Goal: Transaction & Acquisition: Purchase product/service

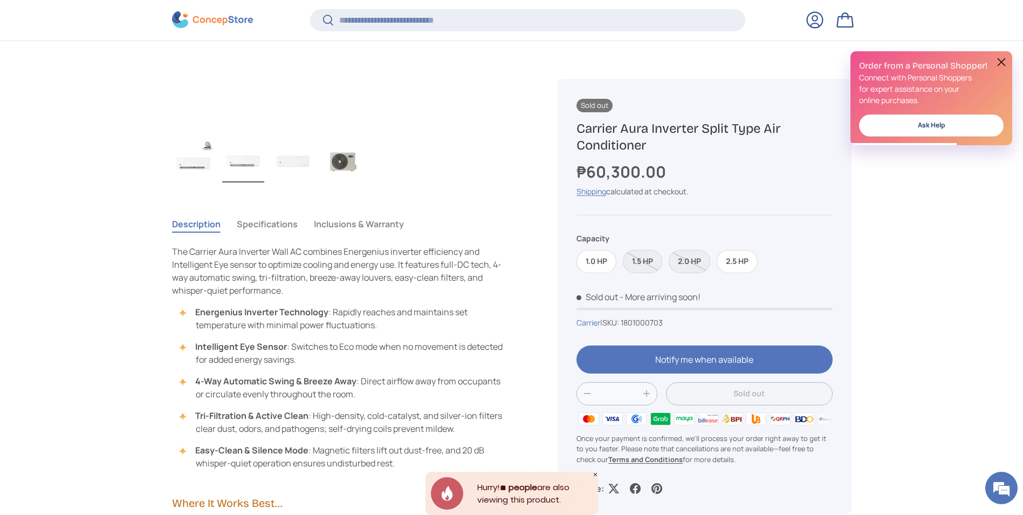
scroll to position [686, 0]
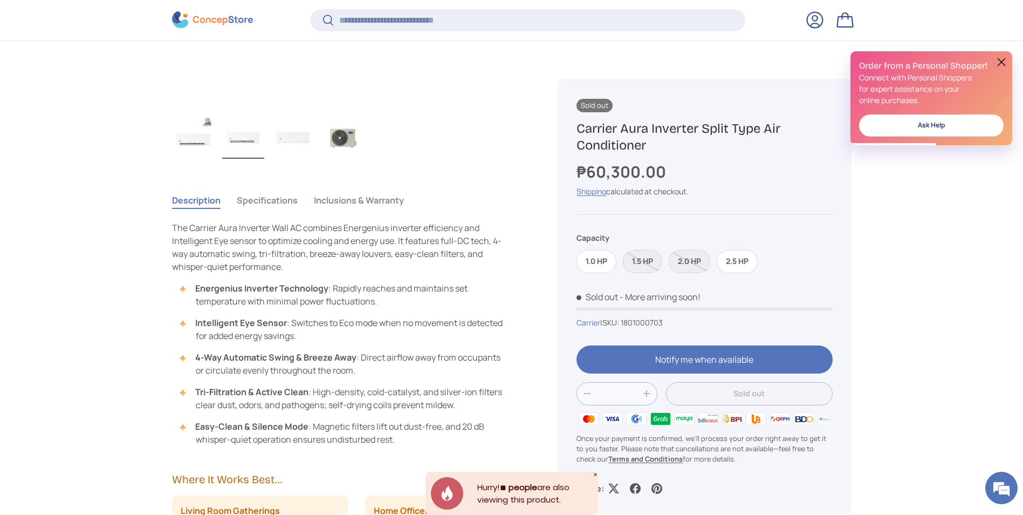
click at [1005, 61] on button at bounding box center [1001, 62] width 13 height 13
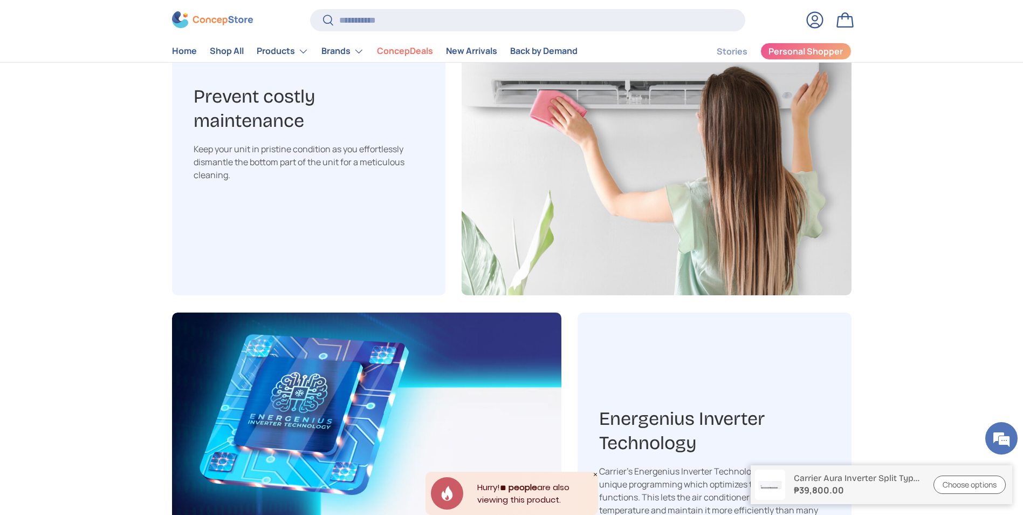
scroll to position [1311, 0]
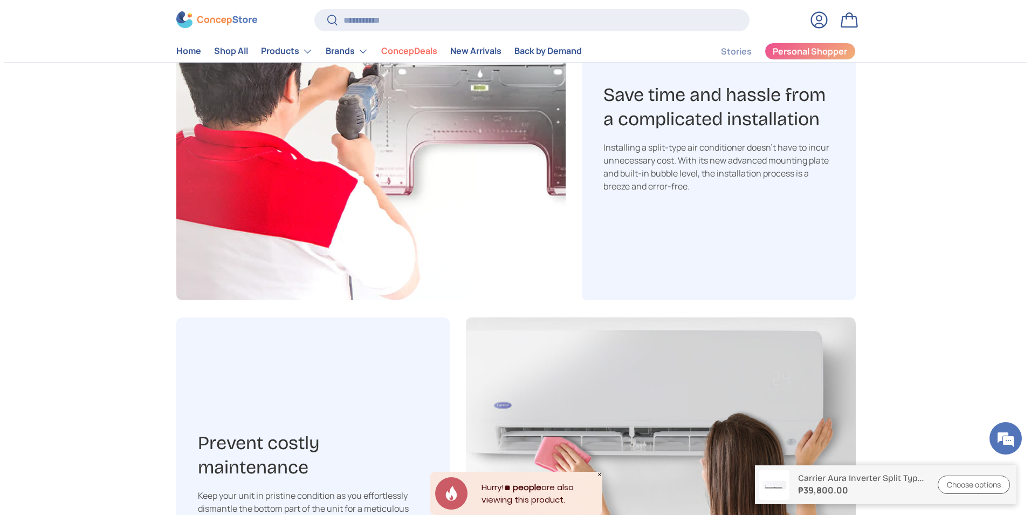
scroll to position [277, 0]
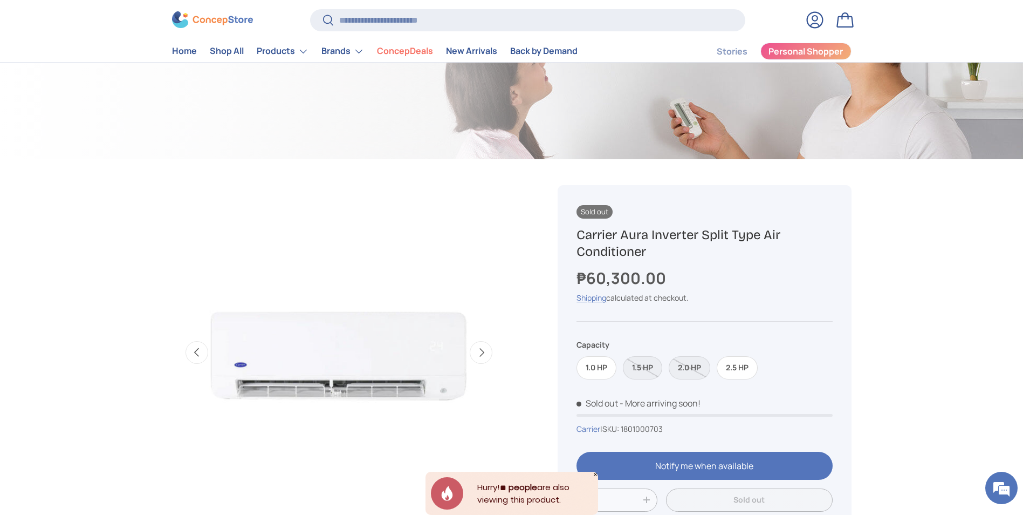
click at [352, 54] on summary "Brands" at bounding box center [343, 51] width 56 height 22
click at [346, 58] on summary "Brands" at bounding box center [343, 51] width 56 height 22
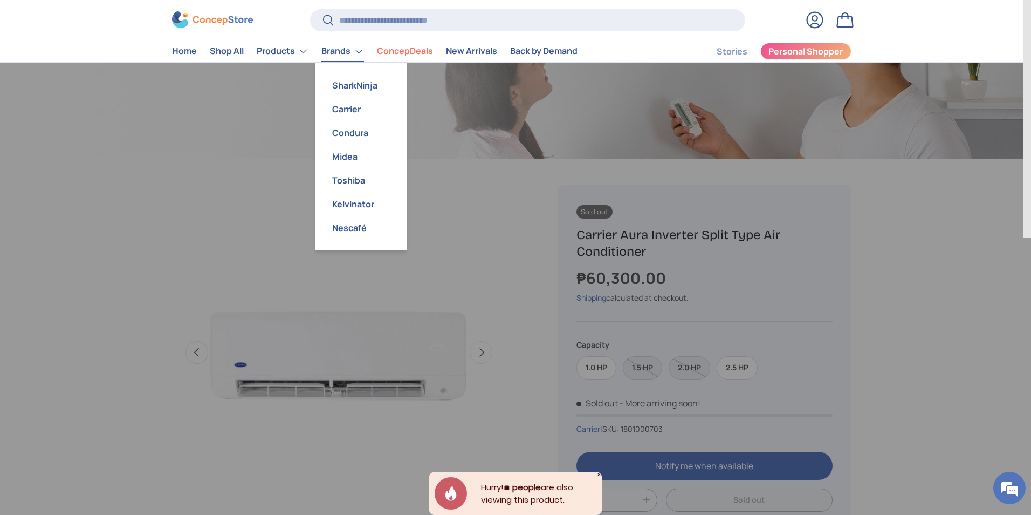
click at [364, 157] on link "Midea" at bounding box center [360, 157] width 79 height 24
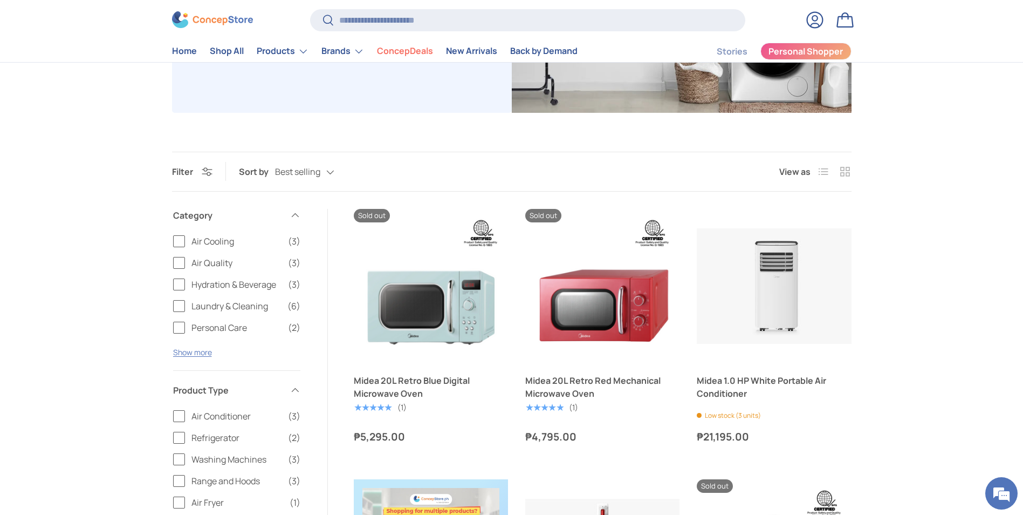
scroll to position [228, 0]
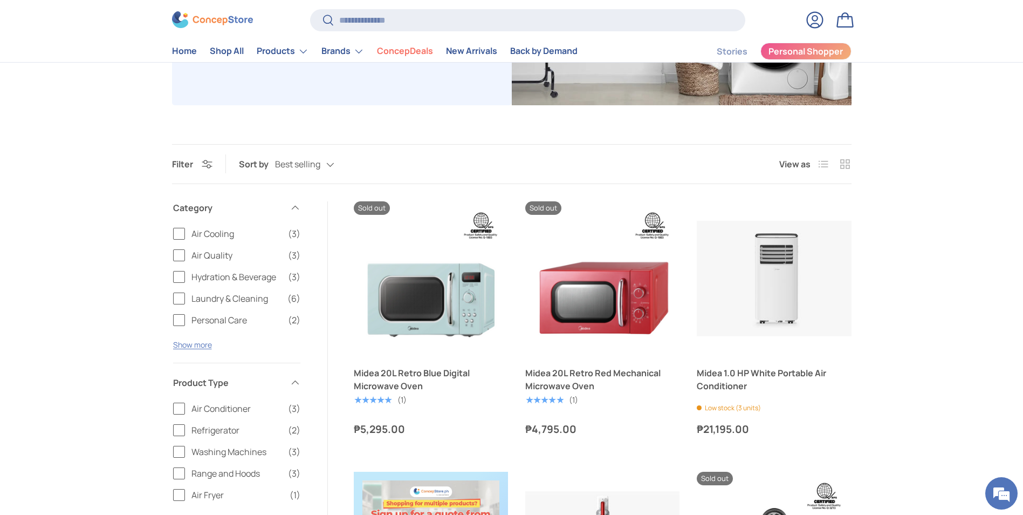
click at [231, 409] on span "Air Conditioner" at bounding box center [236, 408] width 90 height 13
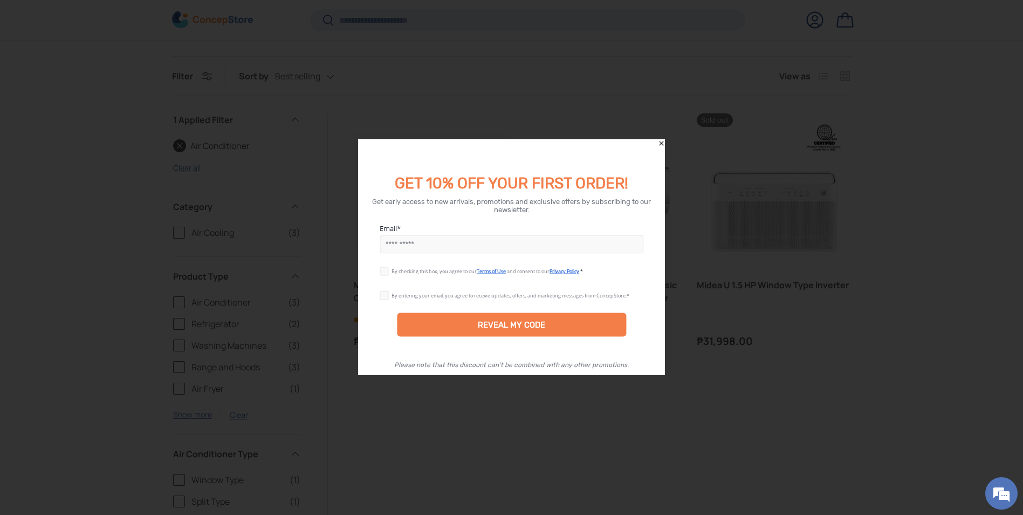
click at [659, 147] on icon "Close" at bounding box center [662, 144] width 8 height 8
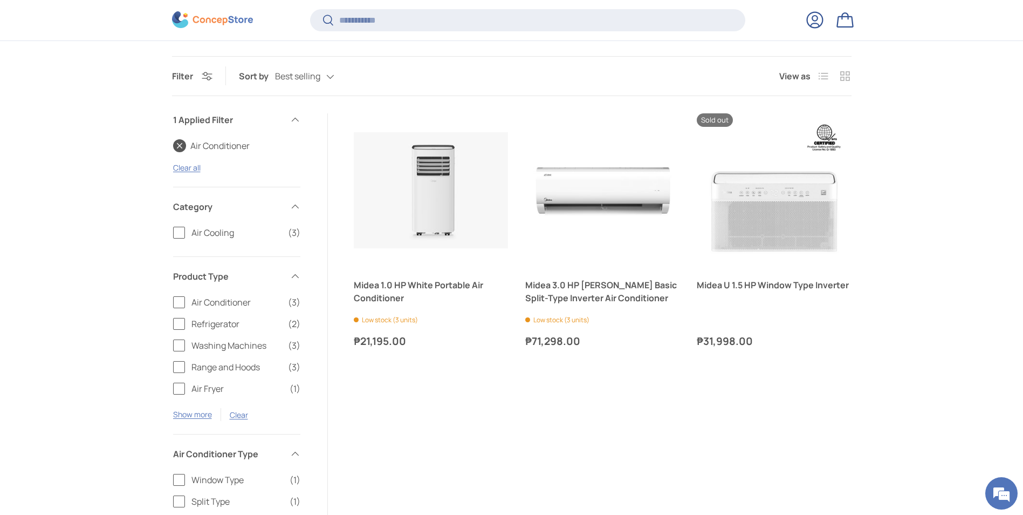
click at [662, 139] on img "Midea 3.0 HP Celest Basic Split-Type Inverter Air Conditioner" at bounding box center [602, 190] width 154 height 154
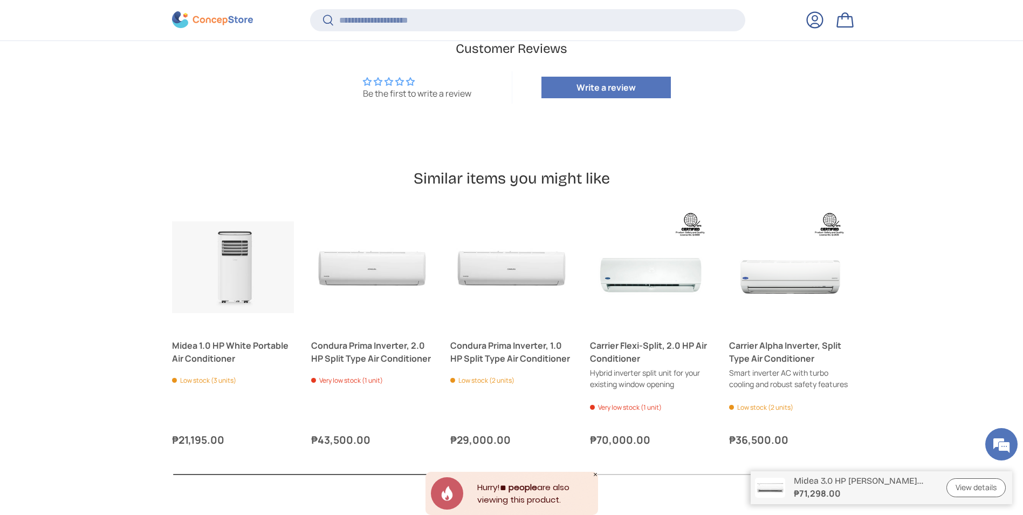
scroll to position [825, 0]
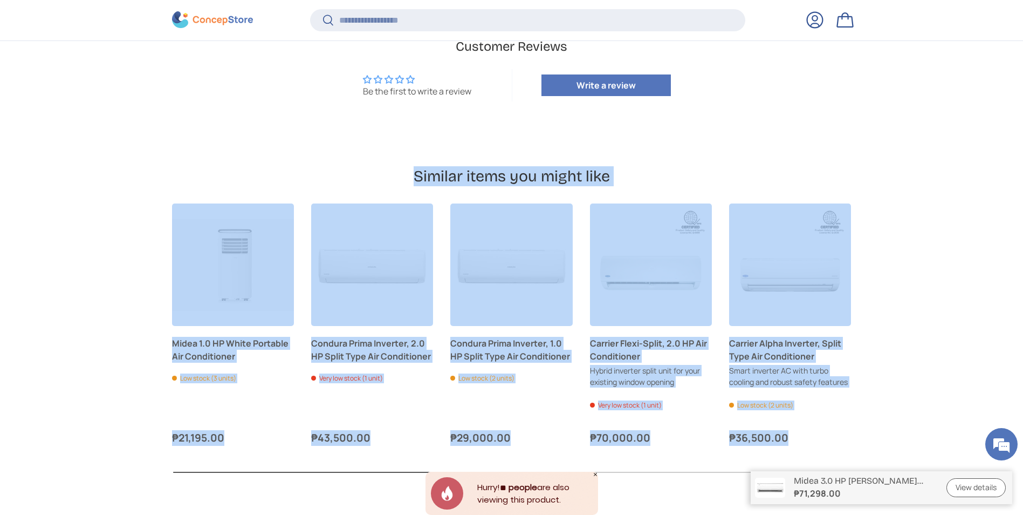
drag, startPoint x: 1030, startPoint y: 164, endPoint x: 924, endPoint y: 108, distance: 119.4
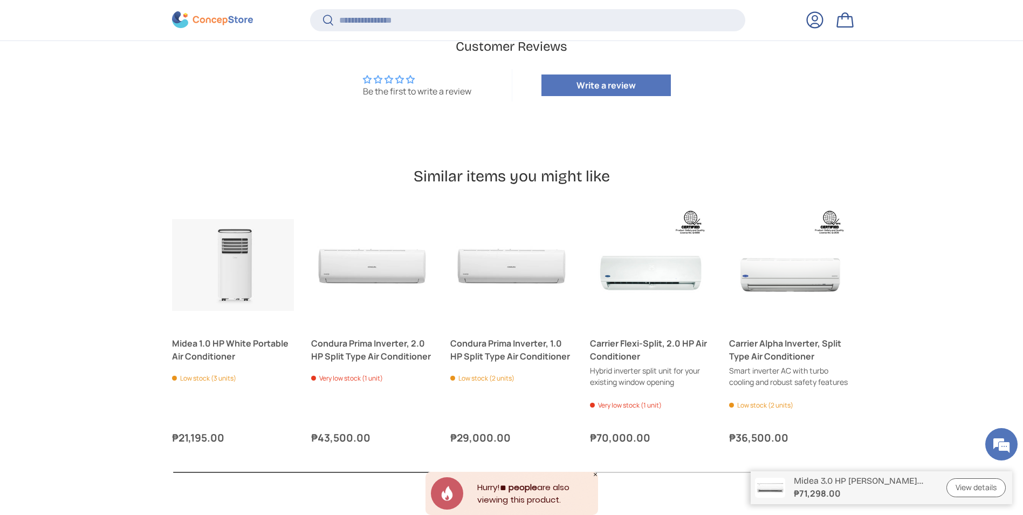
click at [1000, 252] on carousel-slider "Next Previous Previous Next Midea 1.0 HP White Portable Air Conditioner Low sto…" at bounding box center [511, 339] width 1023 height 272
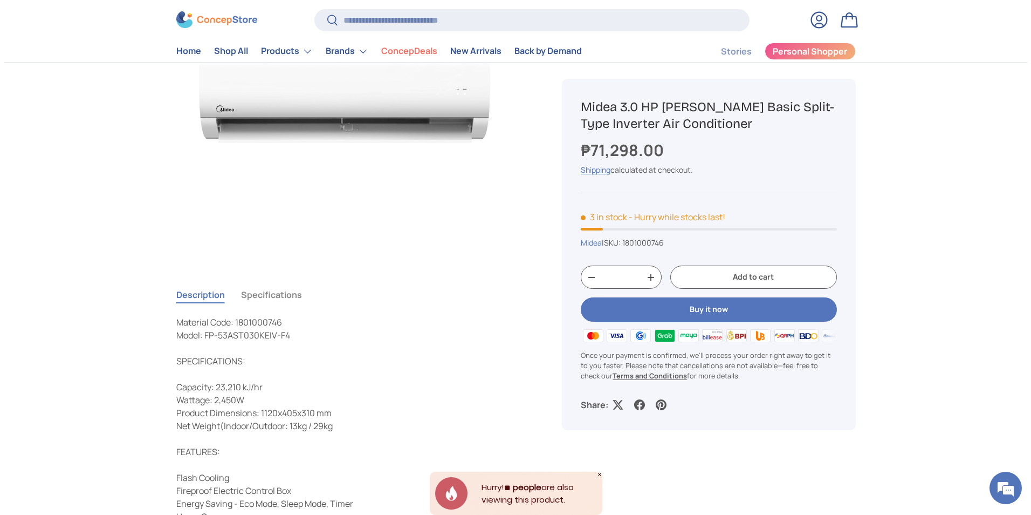
scroll to position [215, 0]
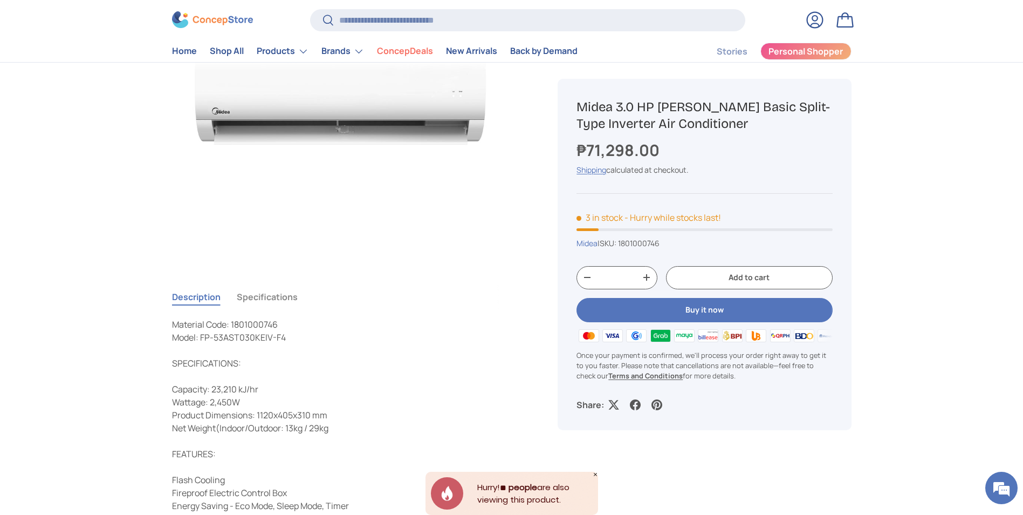
click at [345, 54] on summary "Brands" at bounding box center [343, 51] width 56 height 22
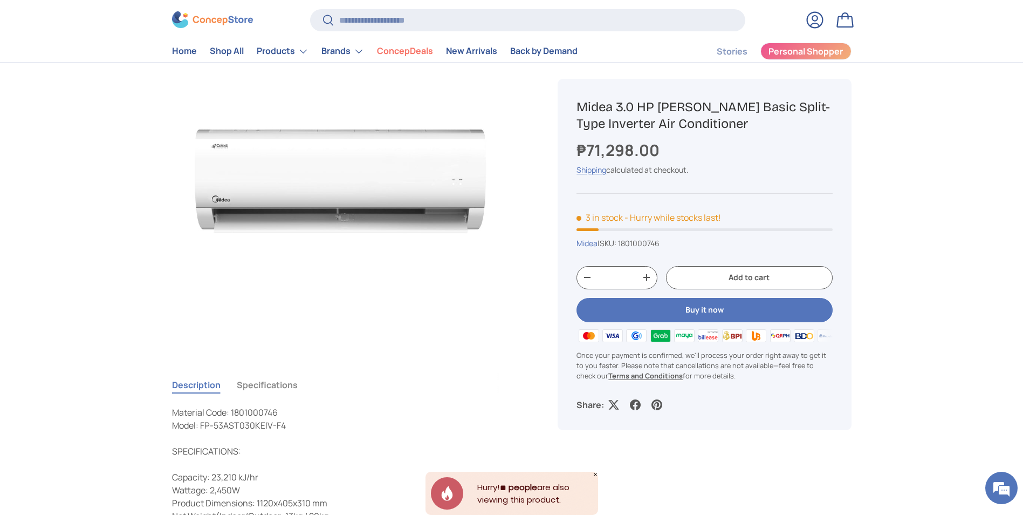
scroll to position [0, 0]
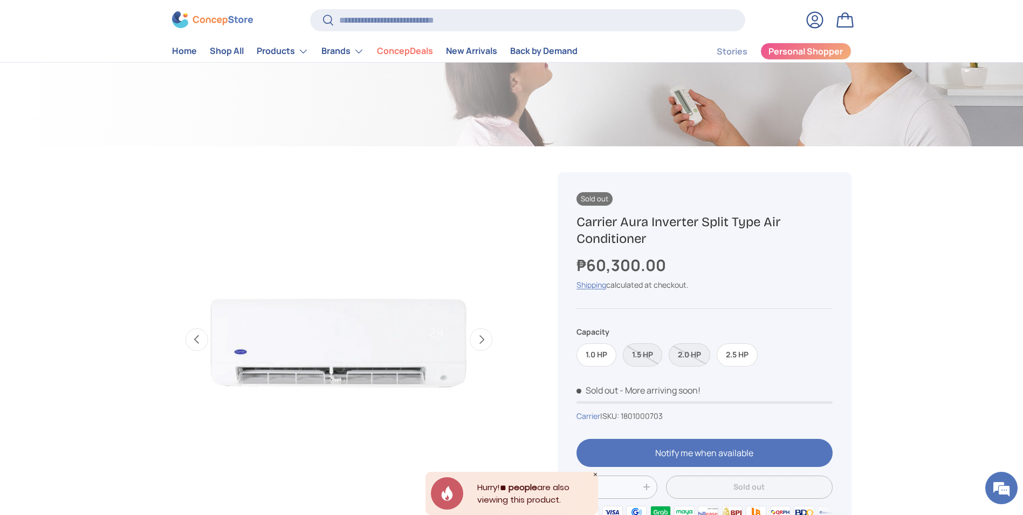
scroll to position [347, 0]
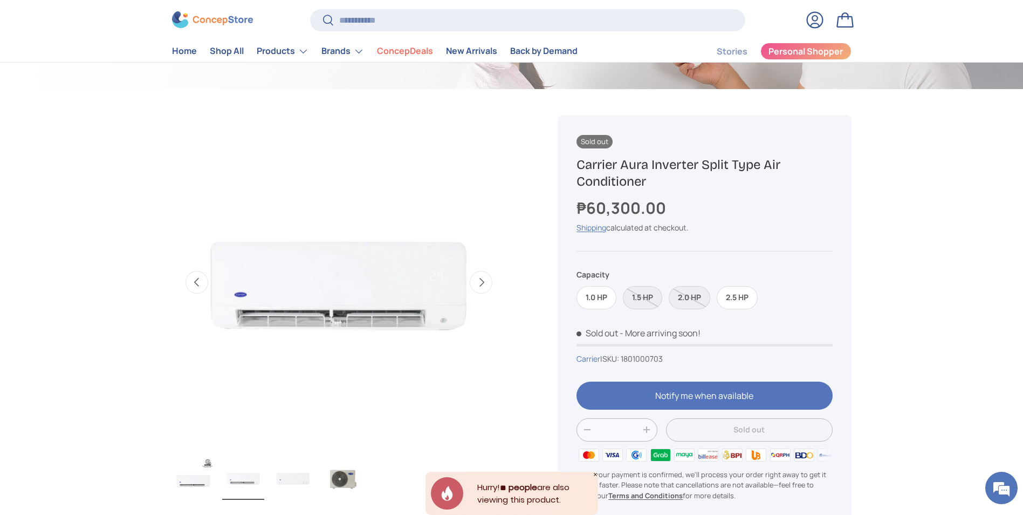
click at [699, 304] on label "2.0 HP" at bounding box center [690, 297] width 42 height 23
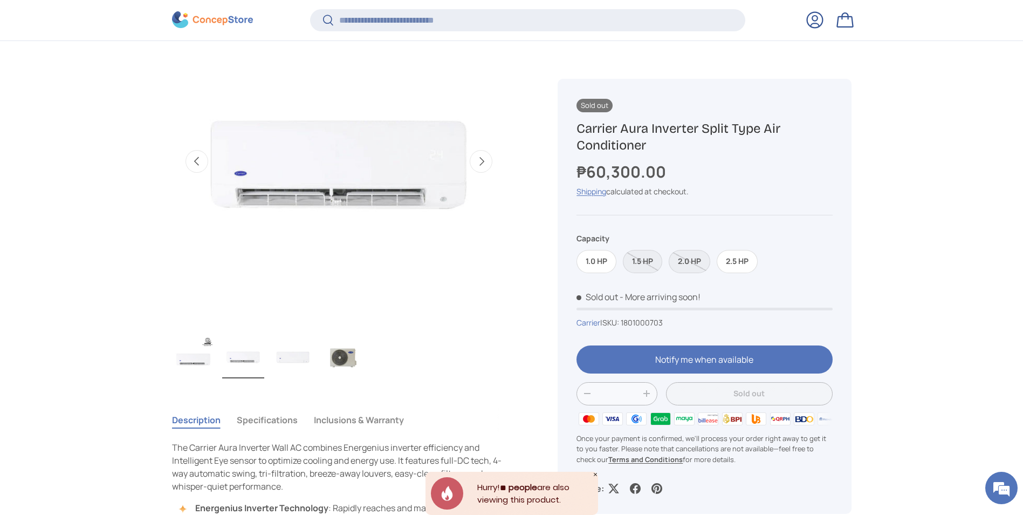
scroll to position [469, 0]
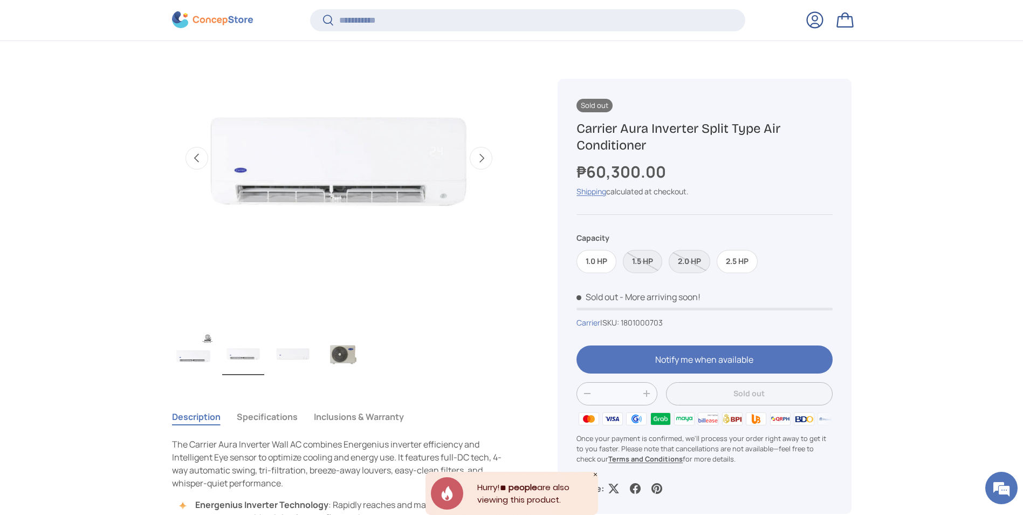
click at [596, 471] on icon "Close" at bounding box center [595, 473] width 5 height 5
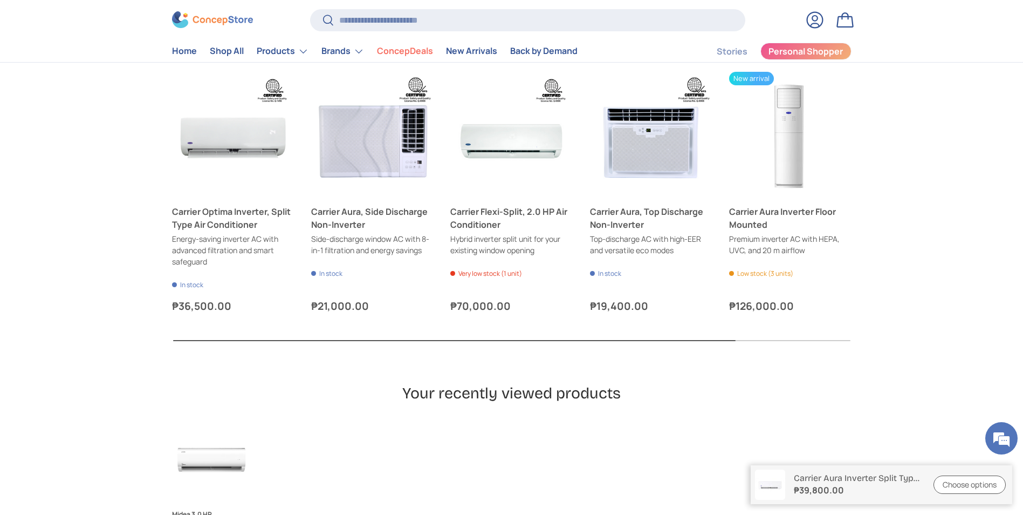
scroll to position [0, 0]
